Goal: Navigation & Orientation: Find specific page/section

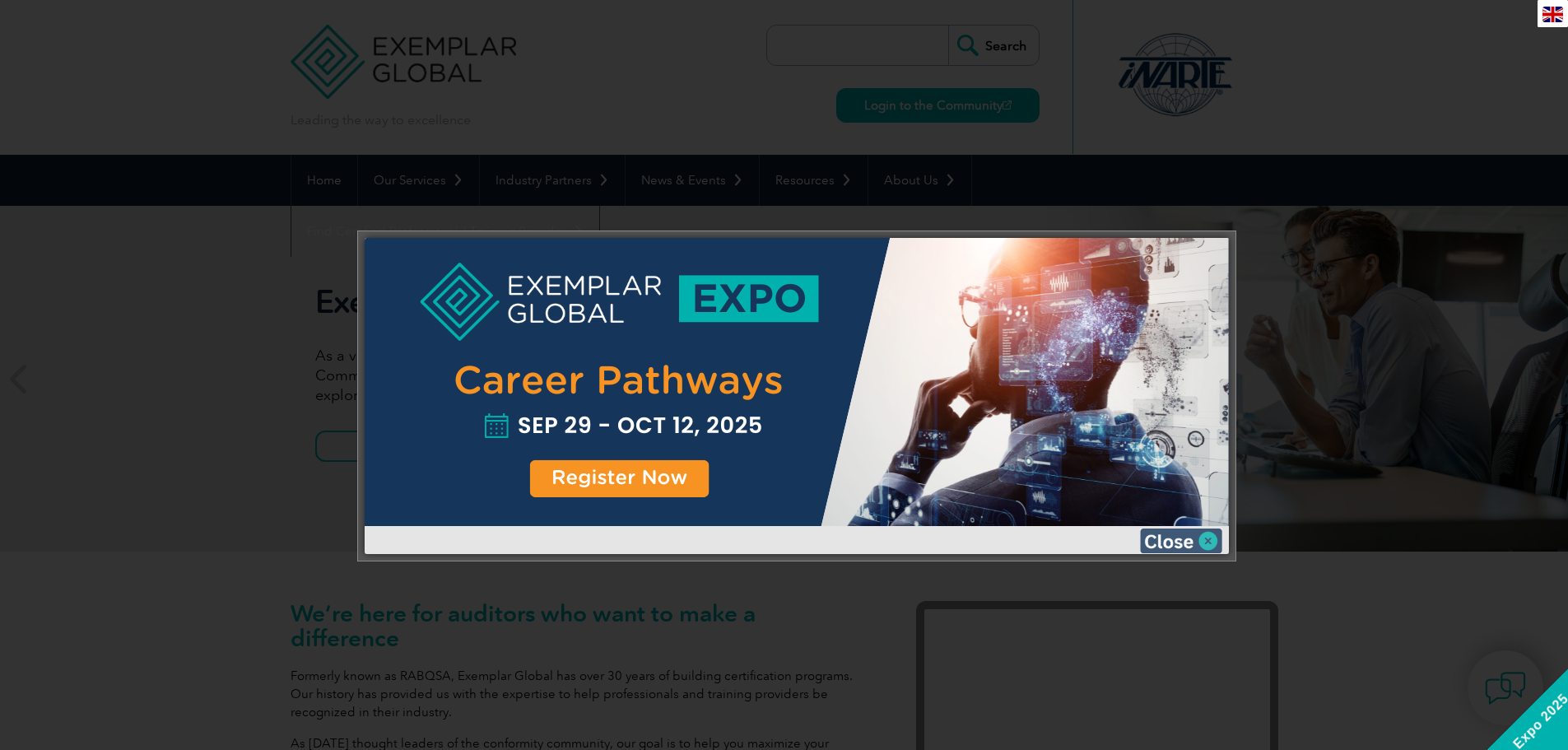
click at [1204, 544] on img at bounding box center [1180, 540] width 82 height 25
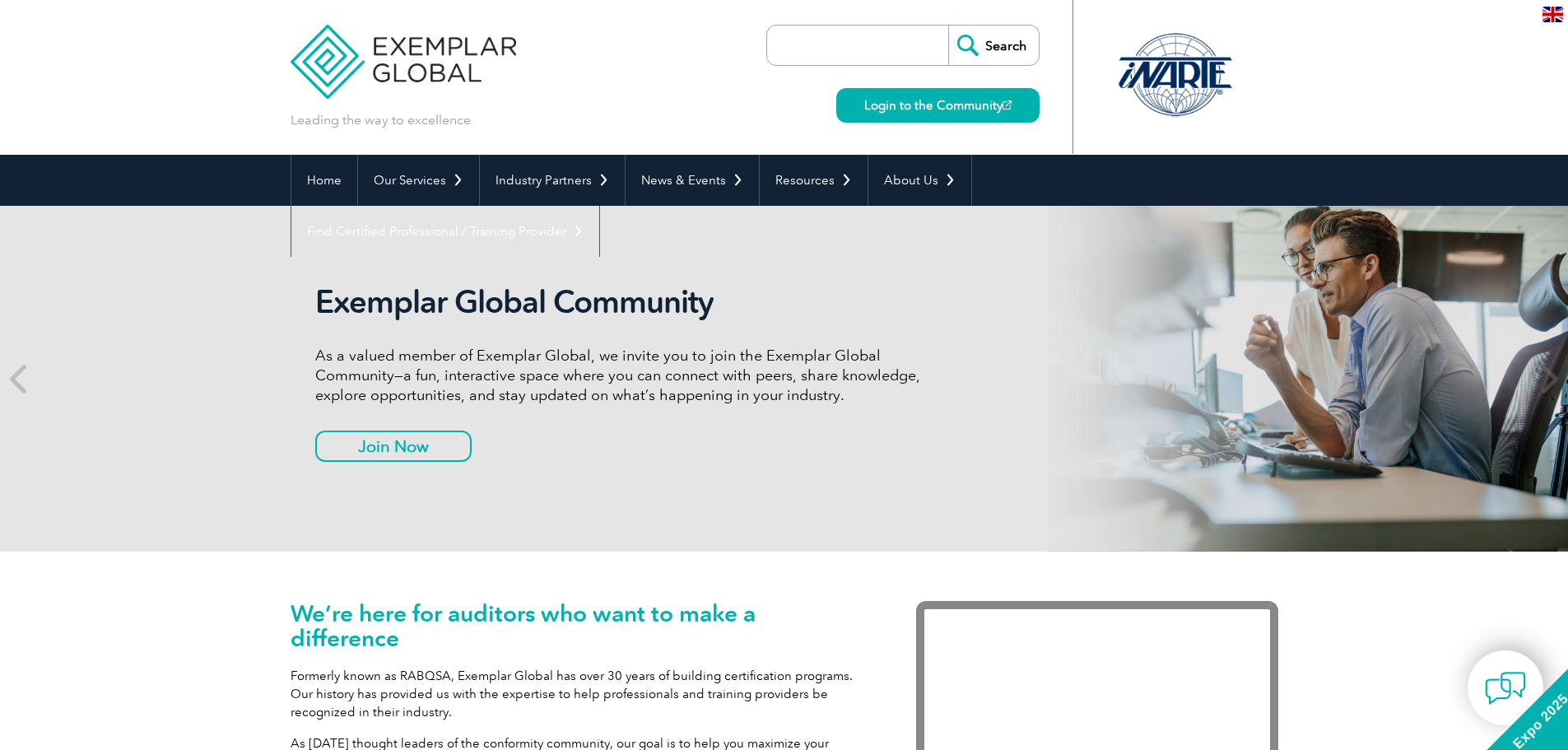
click at [1174, 88] on div at bounding box center [1175, 75] width 164 height 91
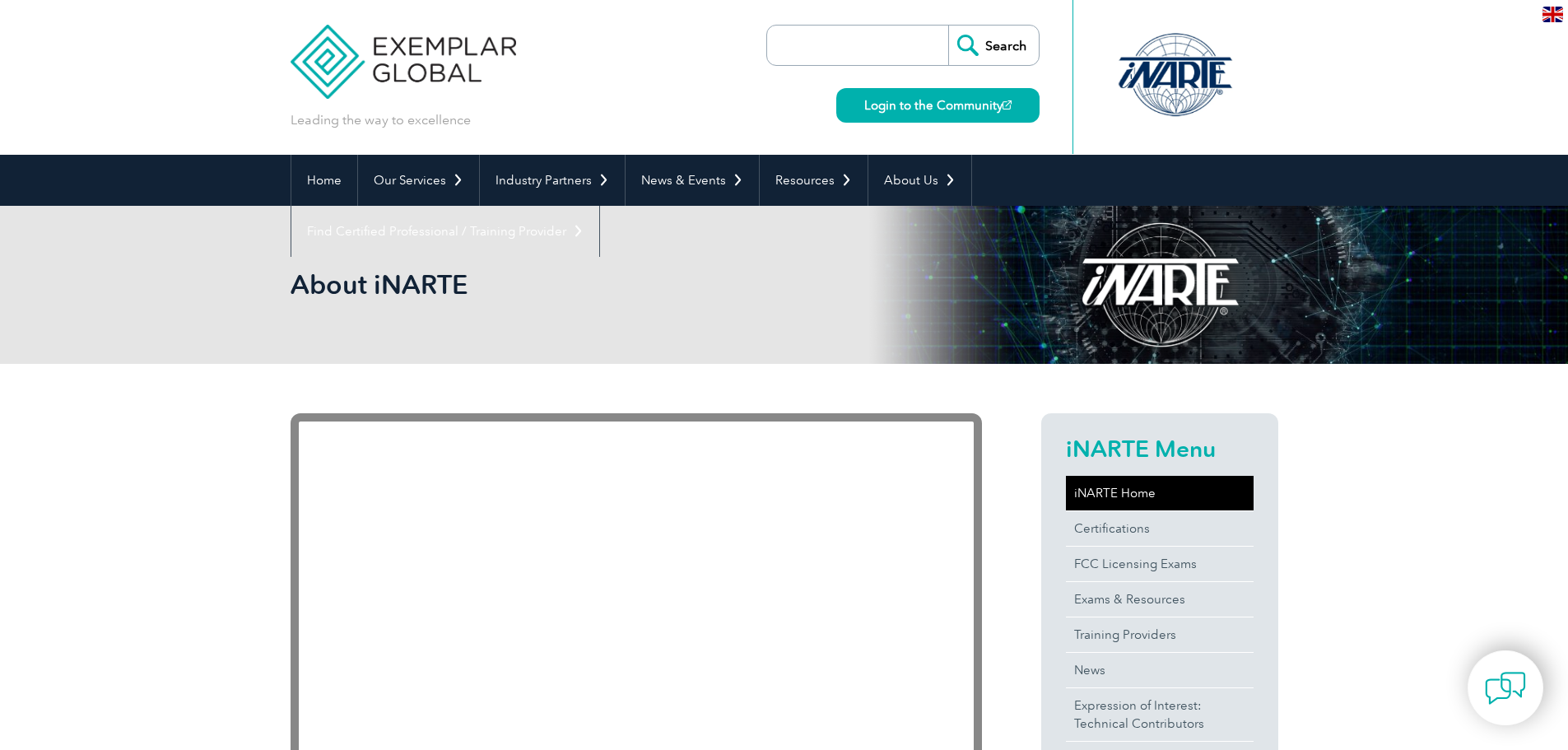
click at [1111, 494] on link "iNARTE Home" at bounding box center [1159, 493] width 187 height 34
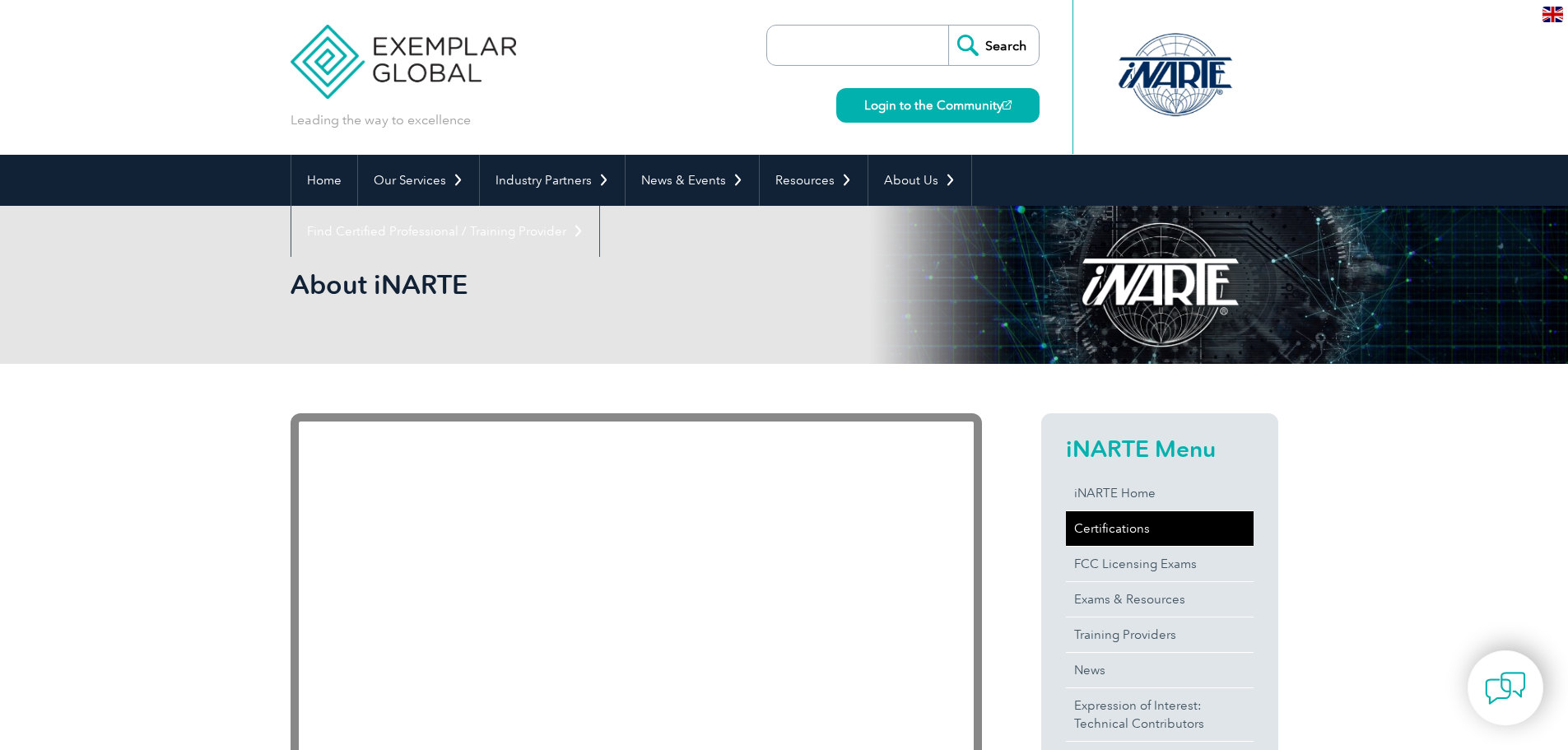
click at [1132, 525] on link "Certifications" at bounding box center [1159, 528] width 187 height 34
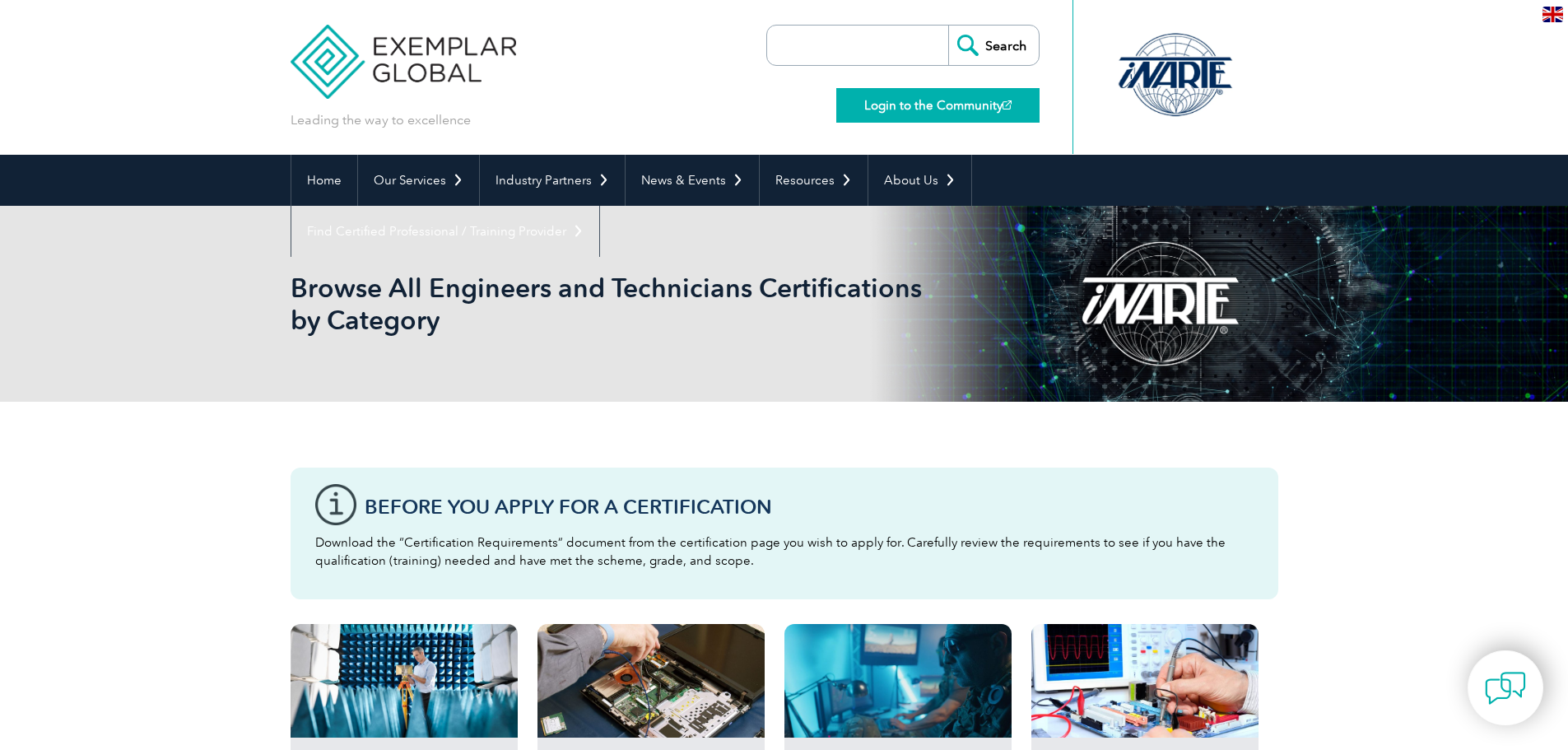
click at [975, 109] on link "Login to the Community" at bounding box center [937, 104] width 203 height 34
